Goal: Information Seeking & Learning: Check status

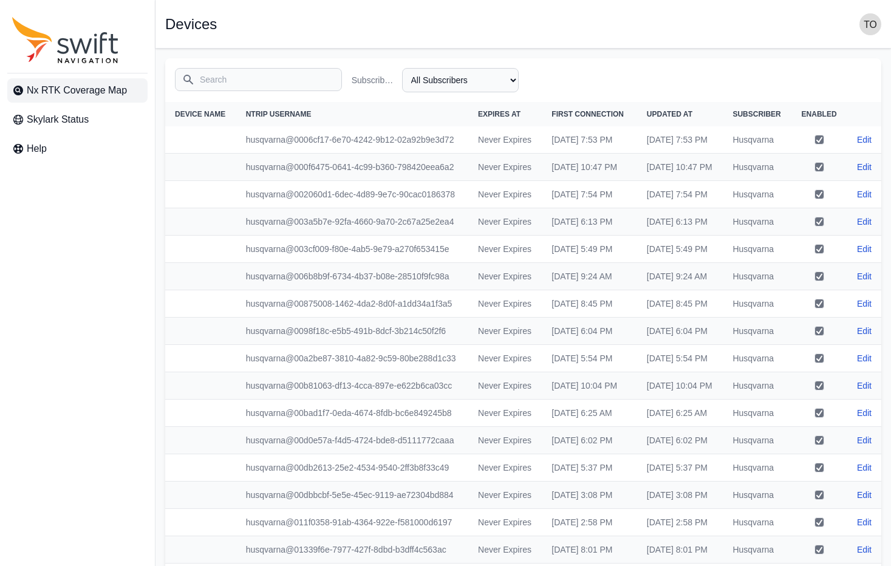
click at [77, 98] on link "Nx RTK Coverage Map" at bounding box center [77, 90] width 140 height 24
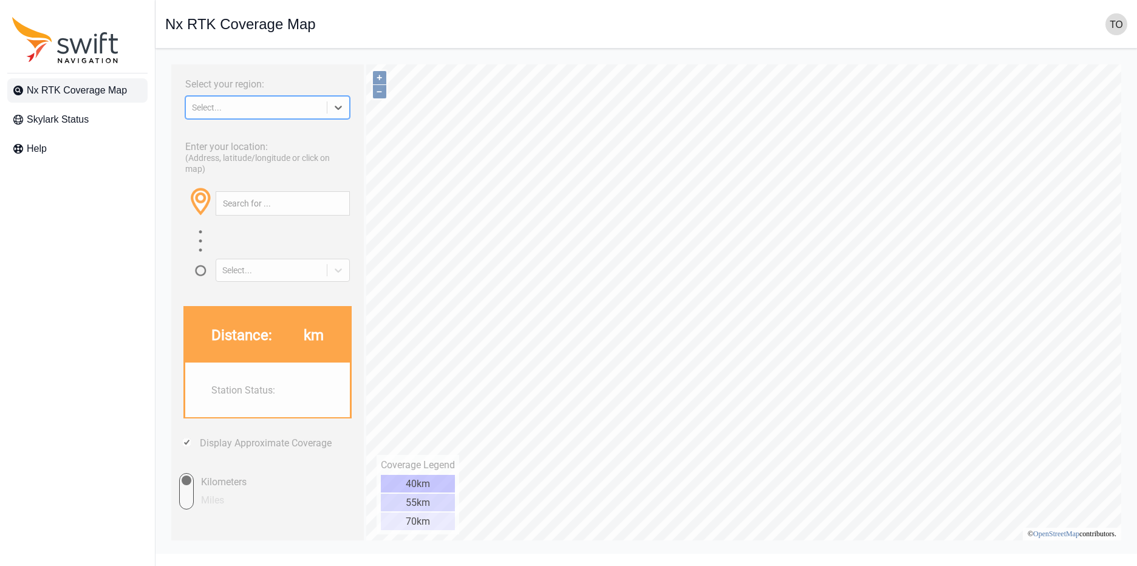
click at [338, 111] on icon at bounding box center [338, 107] width 12 height 12
click at [275, 179] on div "ASIA PACIFIC" at bounding box center [267, 177] width 165 height 19
click at [326, 58] on html "Select your region: [GEOGRAPHIC_DATA] PACIFIC Enter your location: (Address, la…" at bounding box center [646, 58] width 962 height 0
drag, startPoint x: 306, startPoint y: 214, endPoint x: 146, endPoint y: 213, distance: 160.4
click at [165, 58] on html "Select your region: [GEOGRAPHIC_DATA] PACIFIC Enter your location: (Address, la…" at bounding box center [646, 58] width 962 height 0
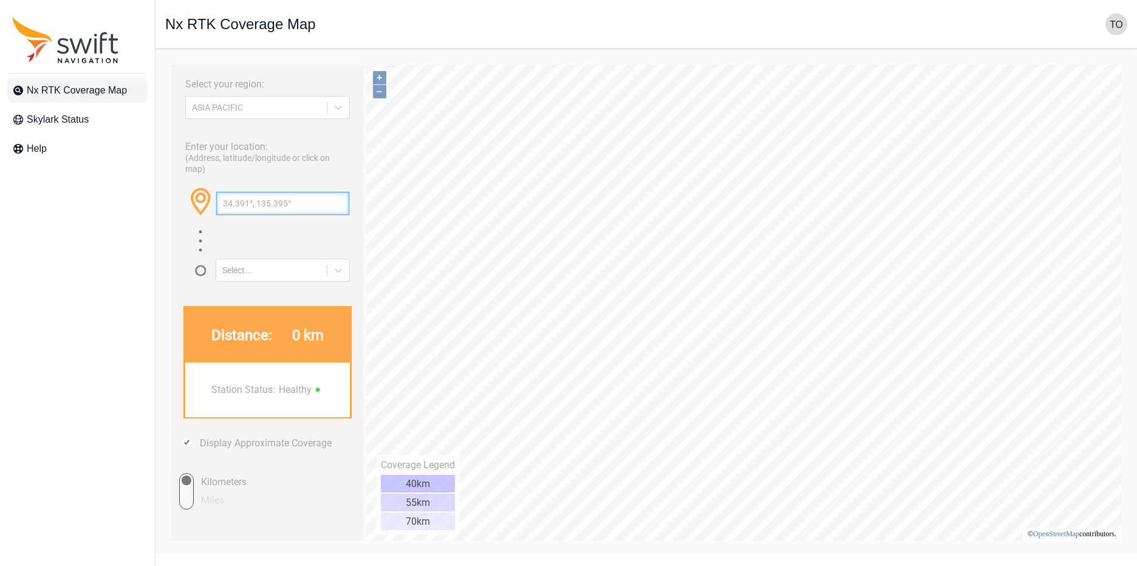
click at [310, 215] on input "34.391°, 135.395°" at bounding box center [282, 203] width 133 height 23
drag, startPoint x: 310, startPoint y: 219, endPoint x: 217, endPoint y: 217, distance: 93.6
click at [217, 216] on div "34.391°, 135.395°" at bounding box center [283, 203] width 134 height 24
paste input "497107, 135.51007"
type input "34.497107, 135.51007"
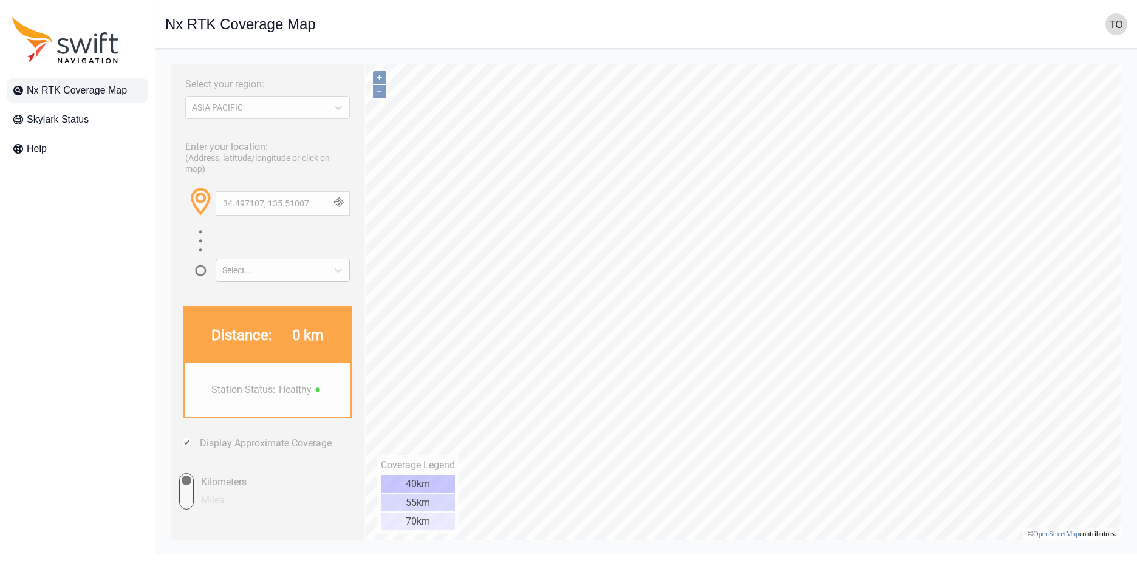
click at [287, 275] on div "Select..." at bounding box center [271, 270] width 98 height 10
drag, startPoint x: 295, startPoint y: 227, endPoint x: 305, endPoint y: 218, distance: 13.4
click at [295, 215] on input "34.497107, 135.51007" at bounding box center [282, 203] width 133 height 23
click at [306, 215] on input "34.497107, 135.51007" at bounding box center [282, 203] width 133 height 23
